Goal: Task Accomplishment & Management: Manage account settings

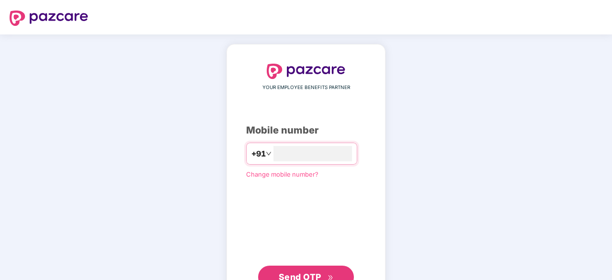
type input "**********"
click at [298, 270] on span "Send OTP" at bounding box center [306, 276] width 55 height 13
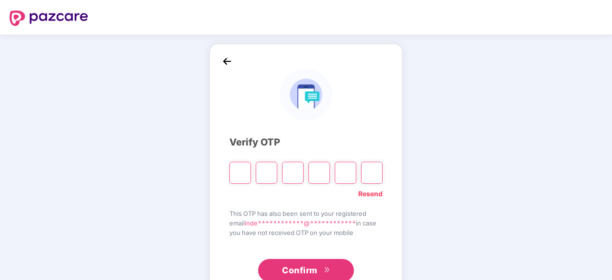
type input "*"
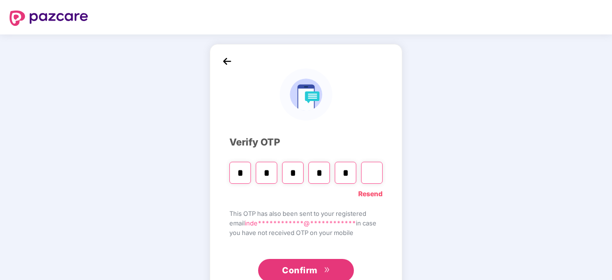
type input "*"
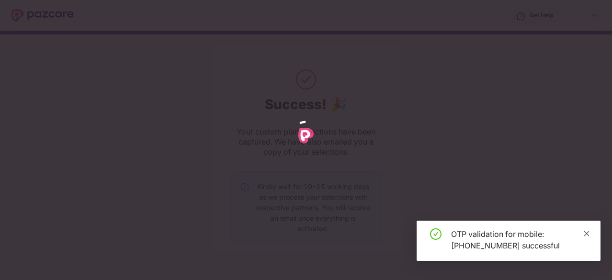
click at [588, 233] on icon "close" at bounding box center [586, 233] width 7 height 7
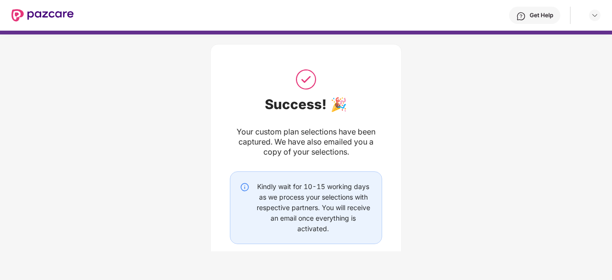
click at [37, 12] on img at bounding box center [42, 15] width 62 height 12
